Goal: Information Seeking & Learning: Check status

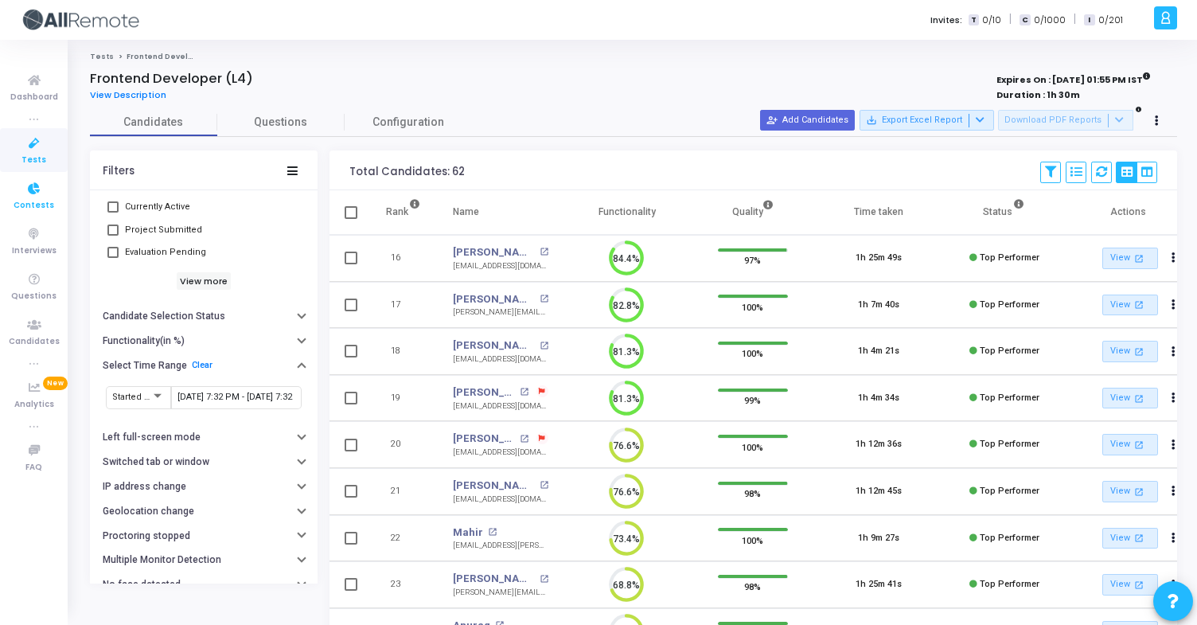
click at [57, 205] on link "Contests" at bounding box center [34, 195] width 68 height 44
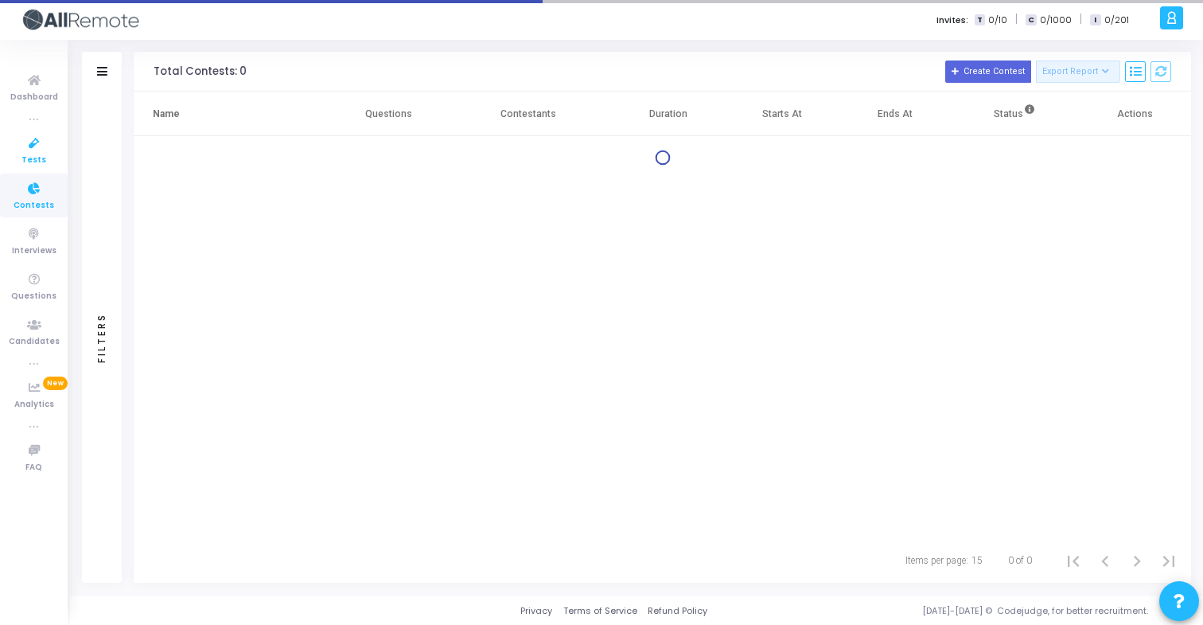
click at [49, 162] on link "Tests" at bounding box center [34, 150] width 68 height 44
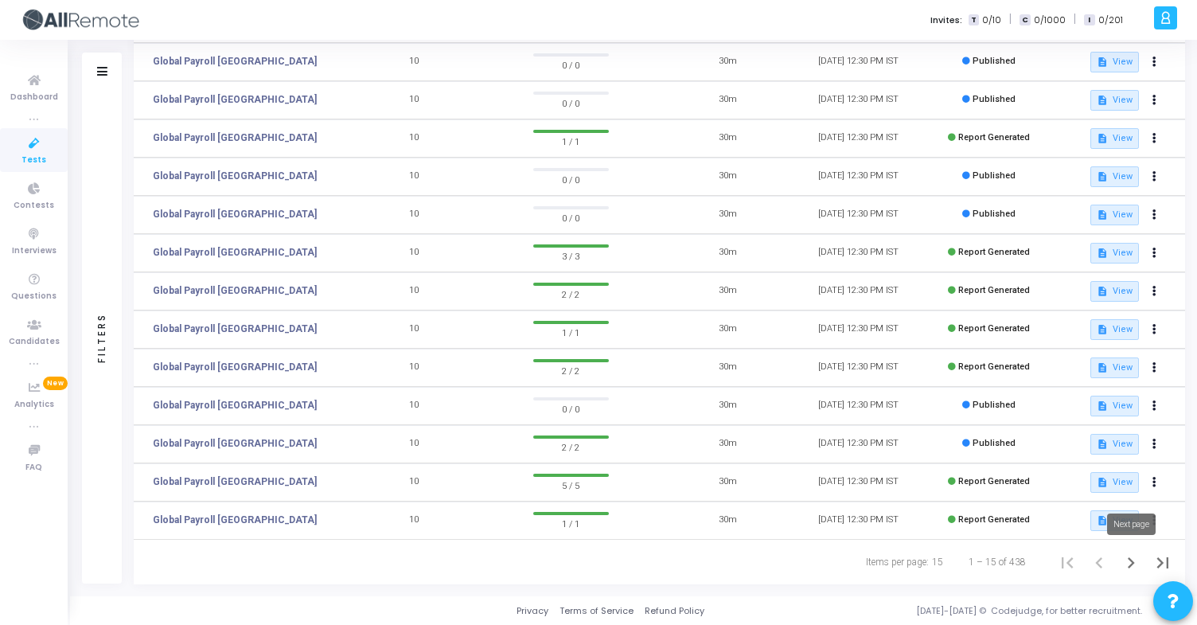
click at [1134, 563] on icon "Next page" at bounding box center [1131, 562] width 22 height 22
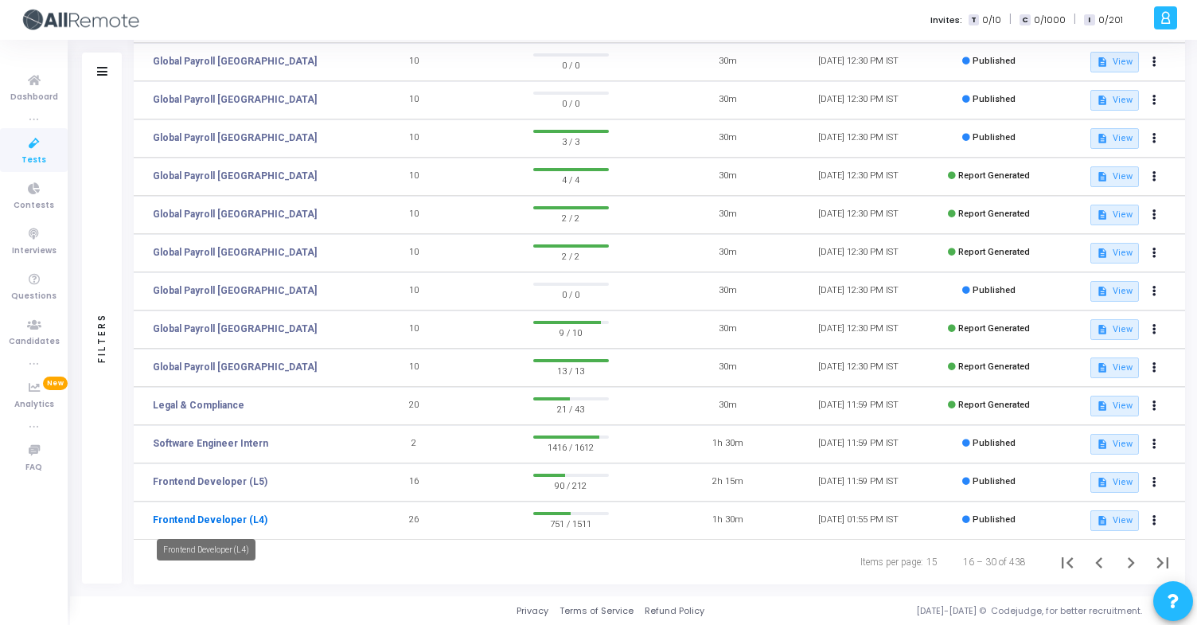
click at [252, 528] on mat-tooltip-component "Frontend Developer (L4)" at bounding box center [206, 550] width 121 height 44
click at [244, 522] on link "Frontend Developer (L4)" at bounding box center [210, 519] width 115 height 14
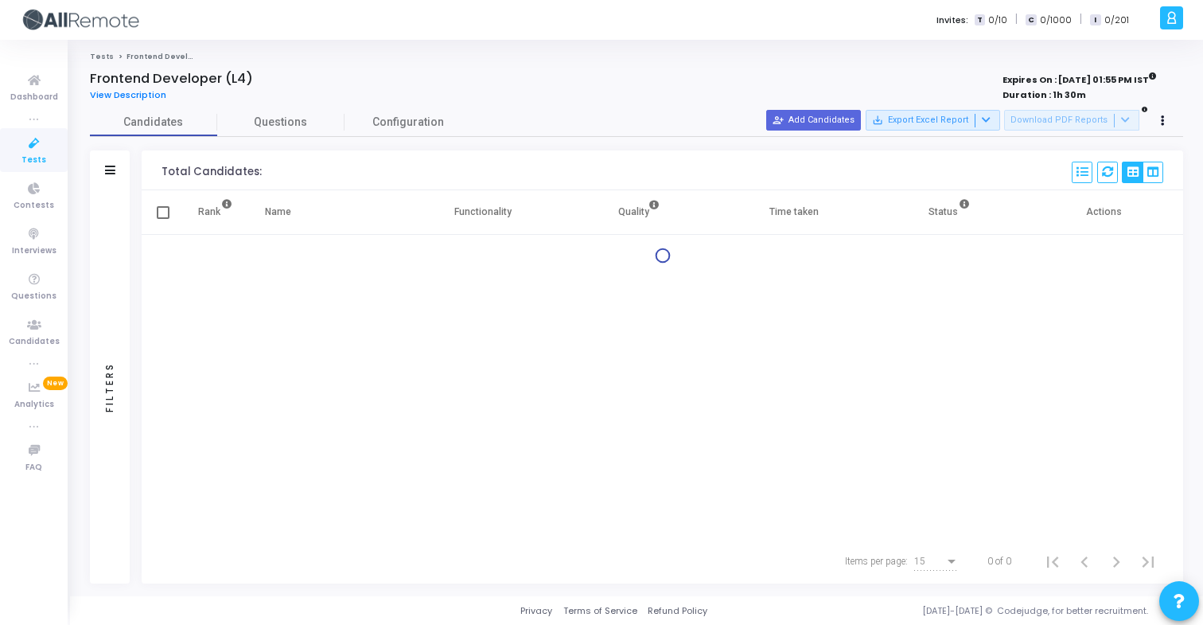
click at [108, 158] on div "Filters" at bounding box center [110, 170] width 40 height 40
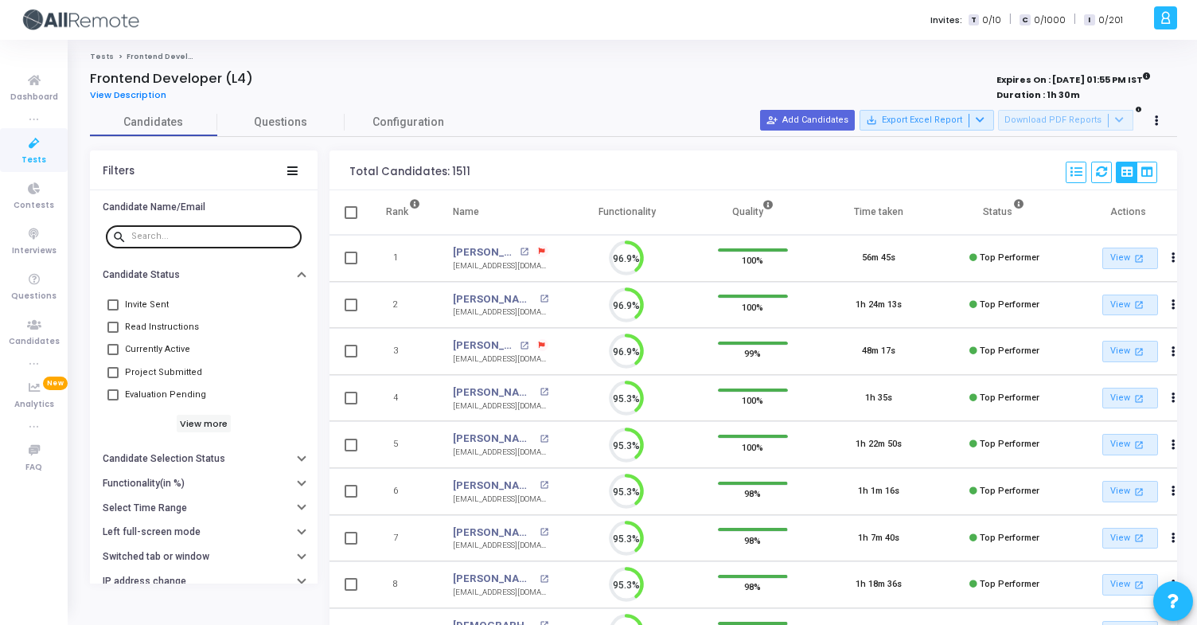
click at [196, 235] on input "text" at bounding box center [213, 237] width 164 height 10
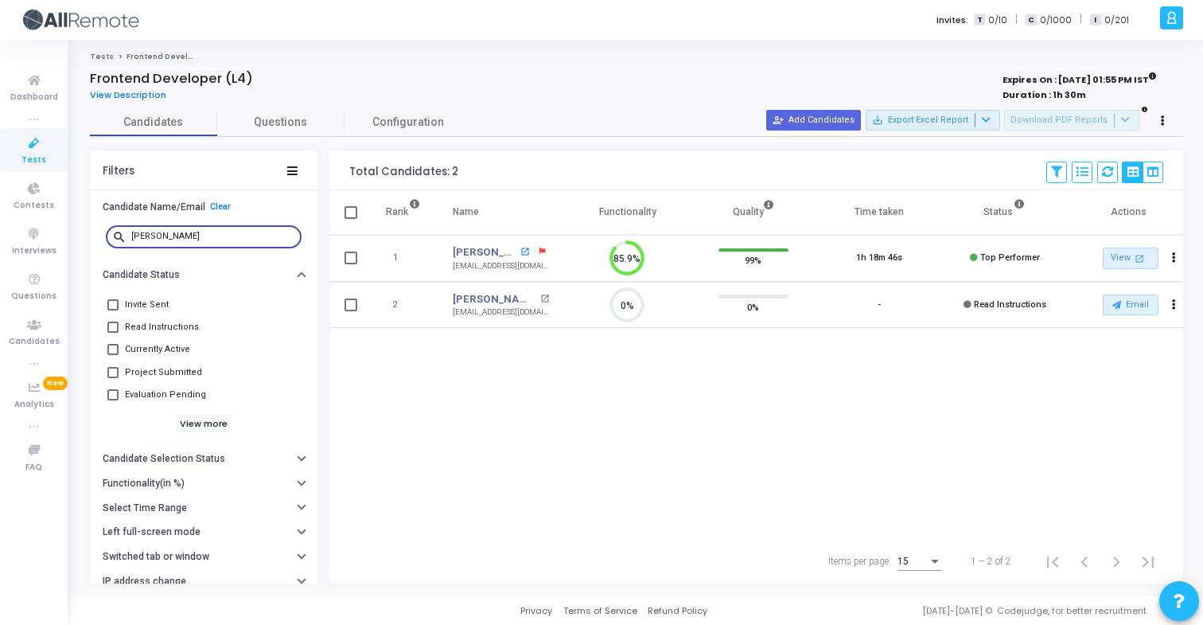
type input "[PERSON_NAME]"
click at [524, 249] on mat-icon "open_in_new" at bounding box center [524, 251] width 9 height 9
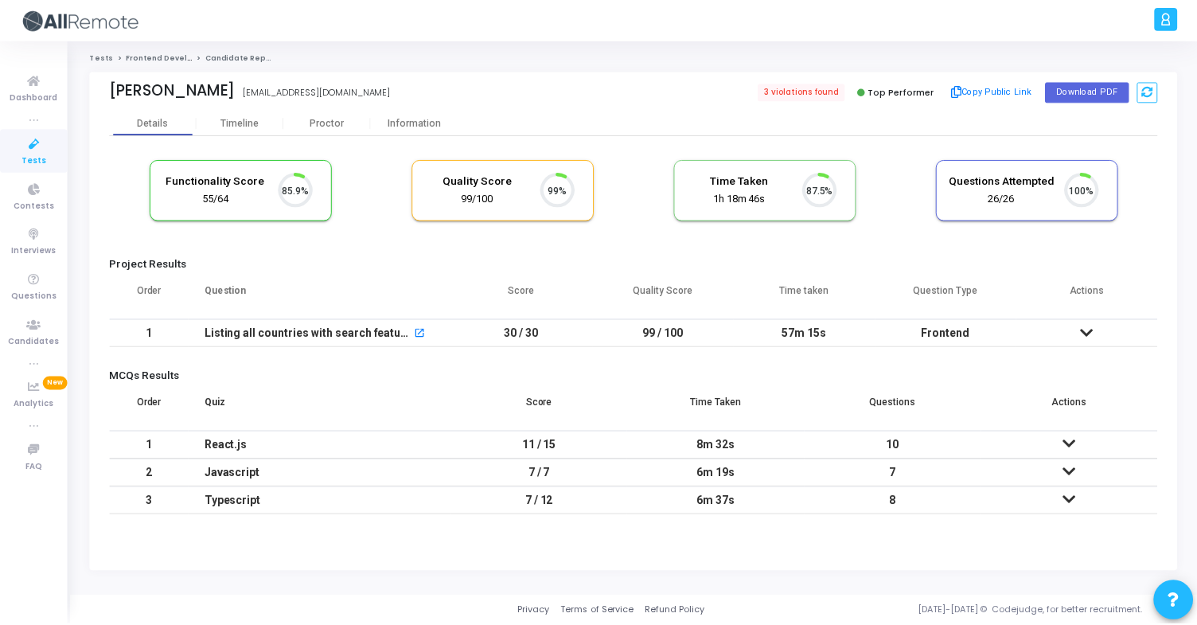
scroll to position [33, 41]
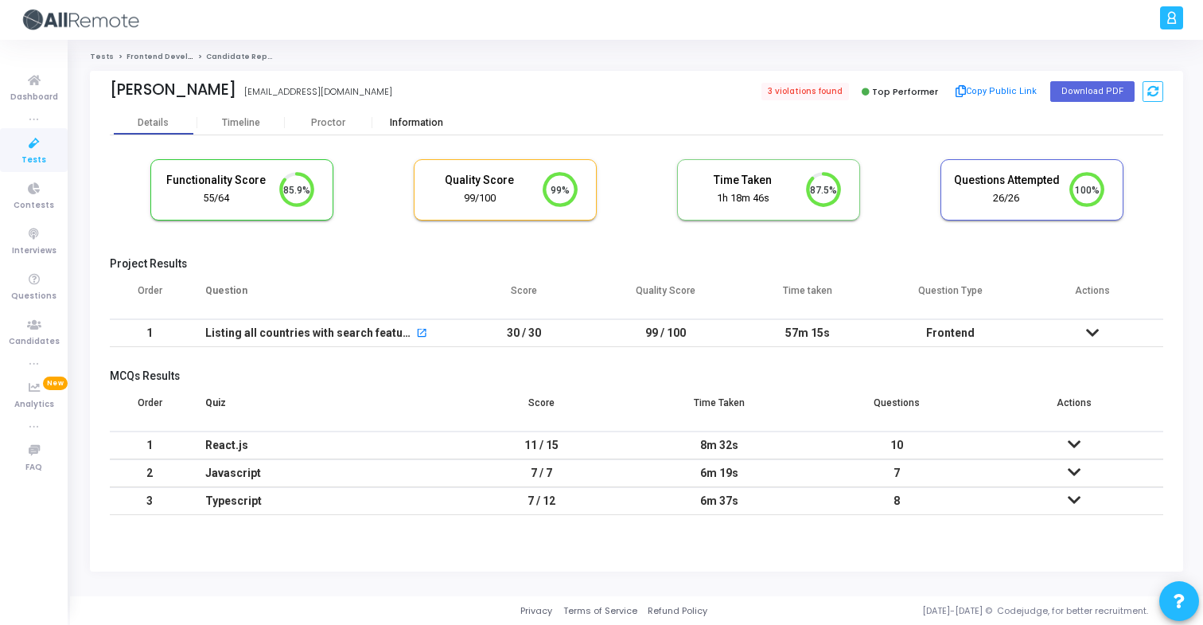
click at [436, 115] on div "Information" at bounding box center [416, 123] width 88 height 24
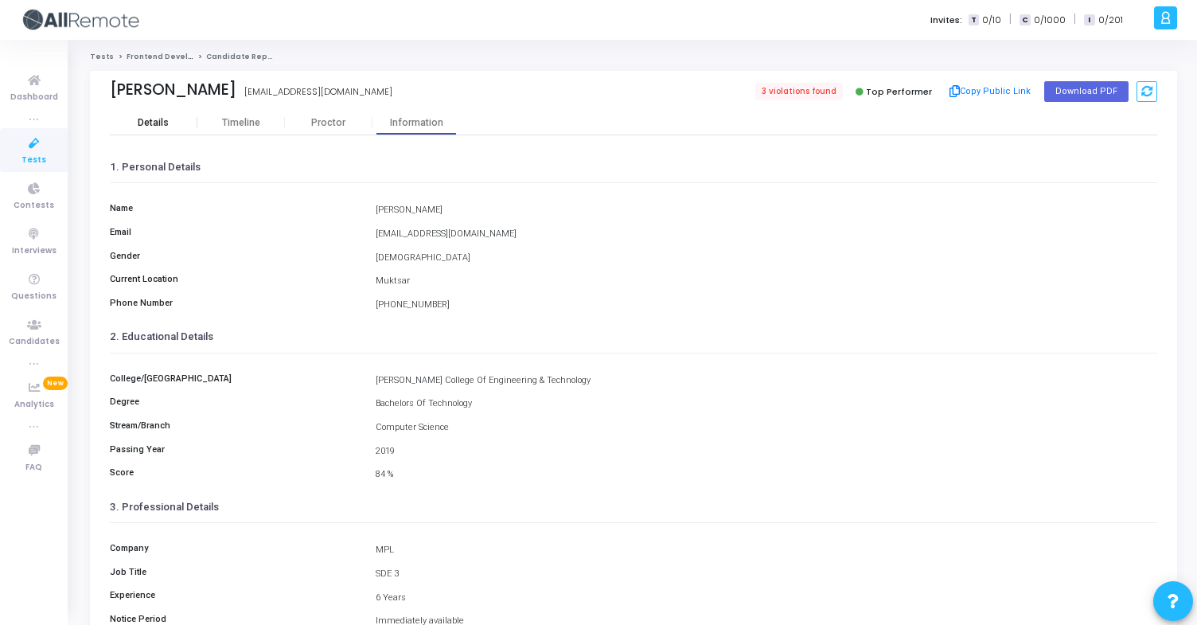
click at [155, 122] on div "Details" at bounding box center [153, 123] width 31 height 12
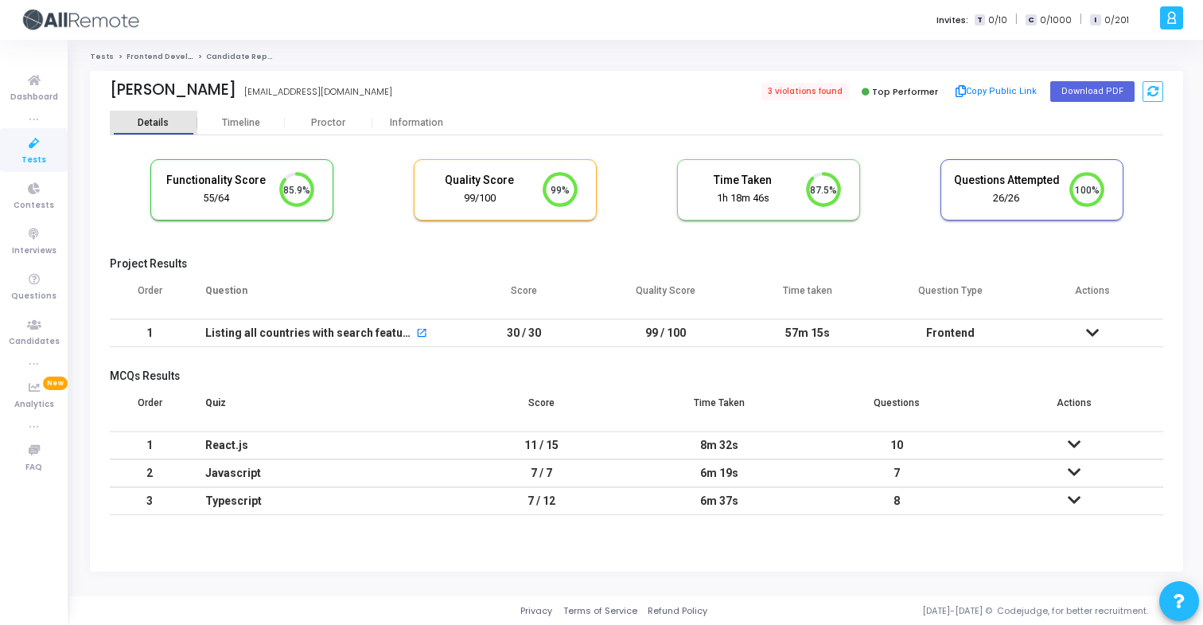
scroll to position [33, 41]
click at [1001, 88] on button "Copy Public Link" at bounding box center [997, 92] width 92 height 24
